Goal: Information Seeking & Learning: Learn about a topic

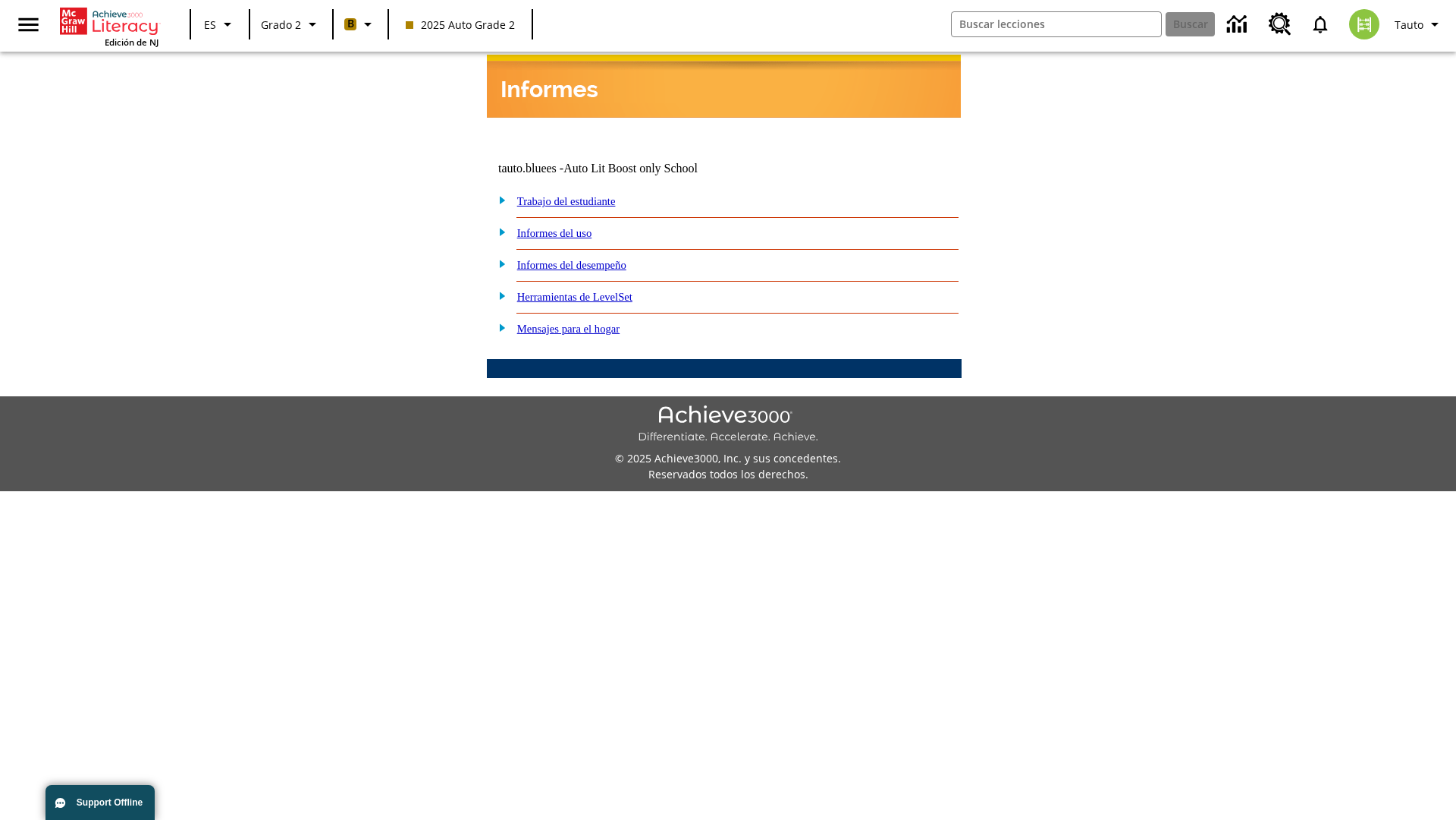
click at [592, 259] on link "Informes del desempeño" at bounding box center [572, 265] width 109 height 12
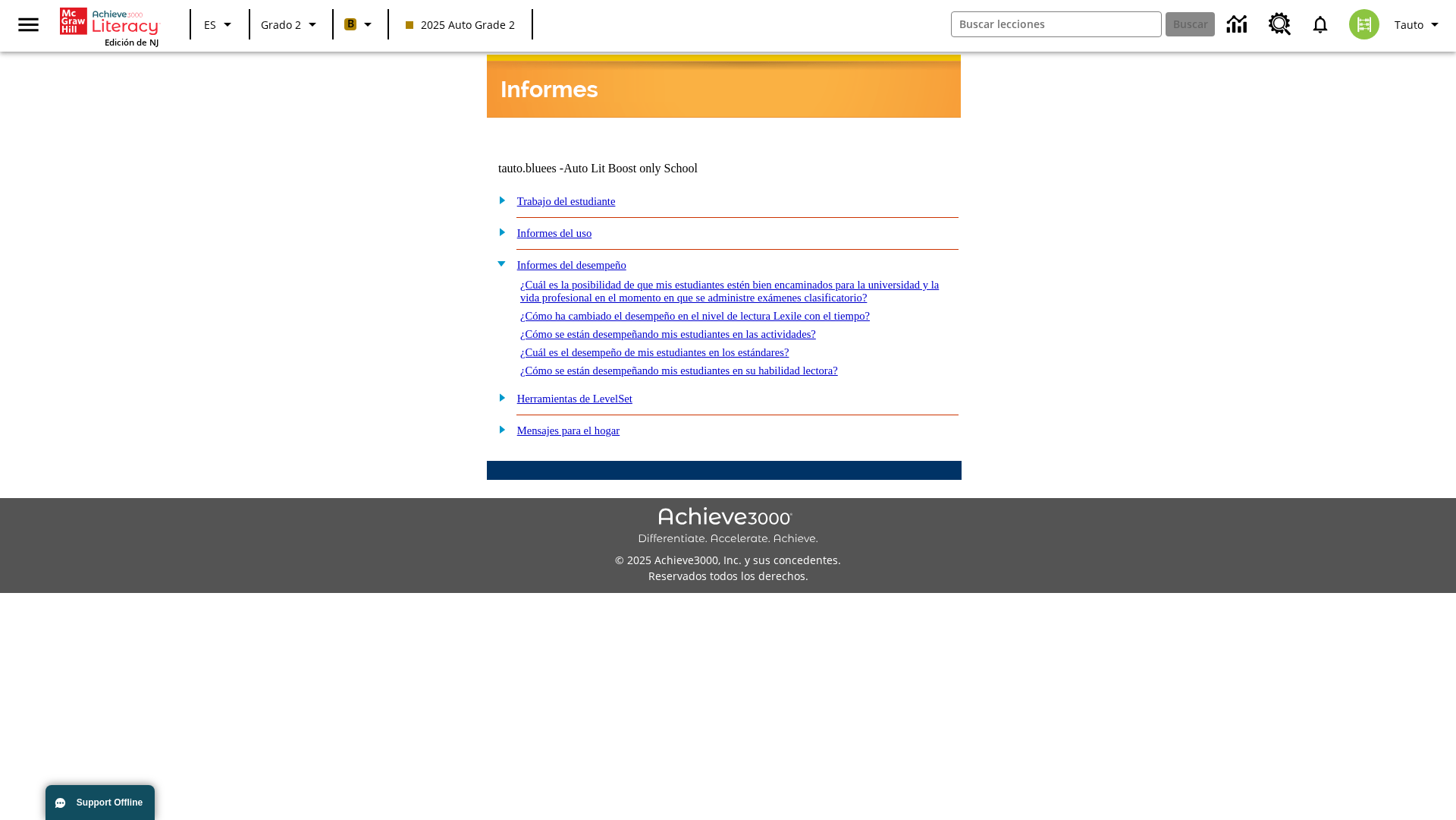
click at [720, 311] on link "¿Cómo ha cambiado el desempeño en el nivel de lectura Lexile con el tiempo?" at bounding box center [695, 316] width 349 height 12
